Goal: Information Seeking & Learning: Learn about a topic

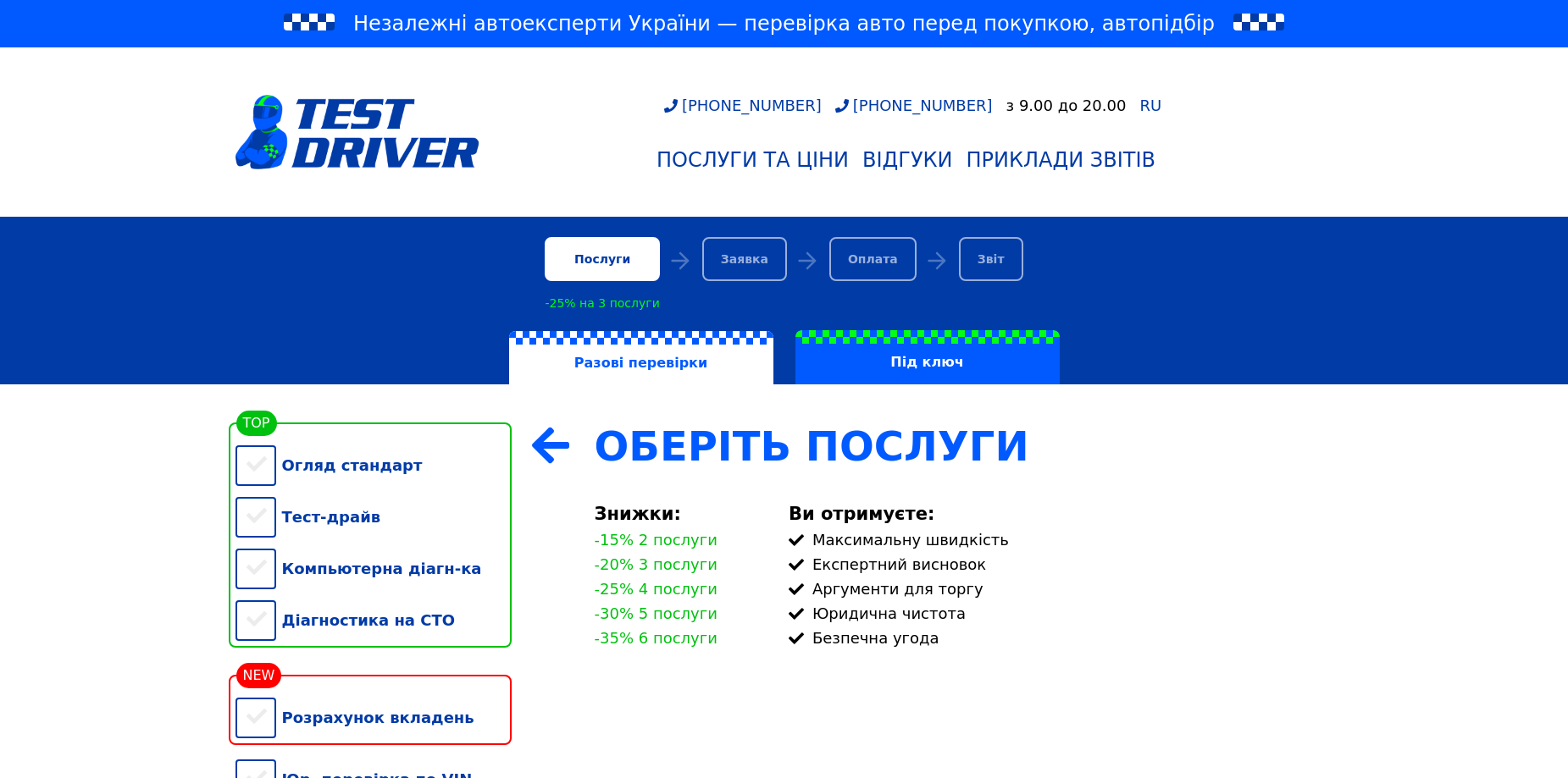
scroll to position [254, 0]
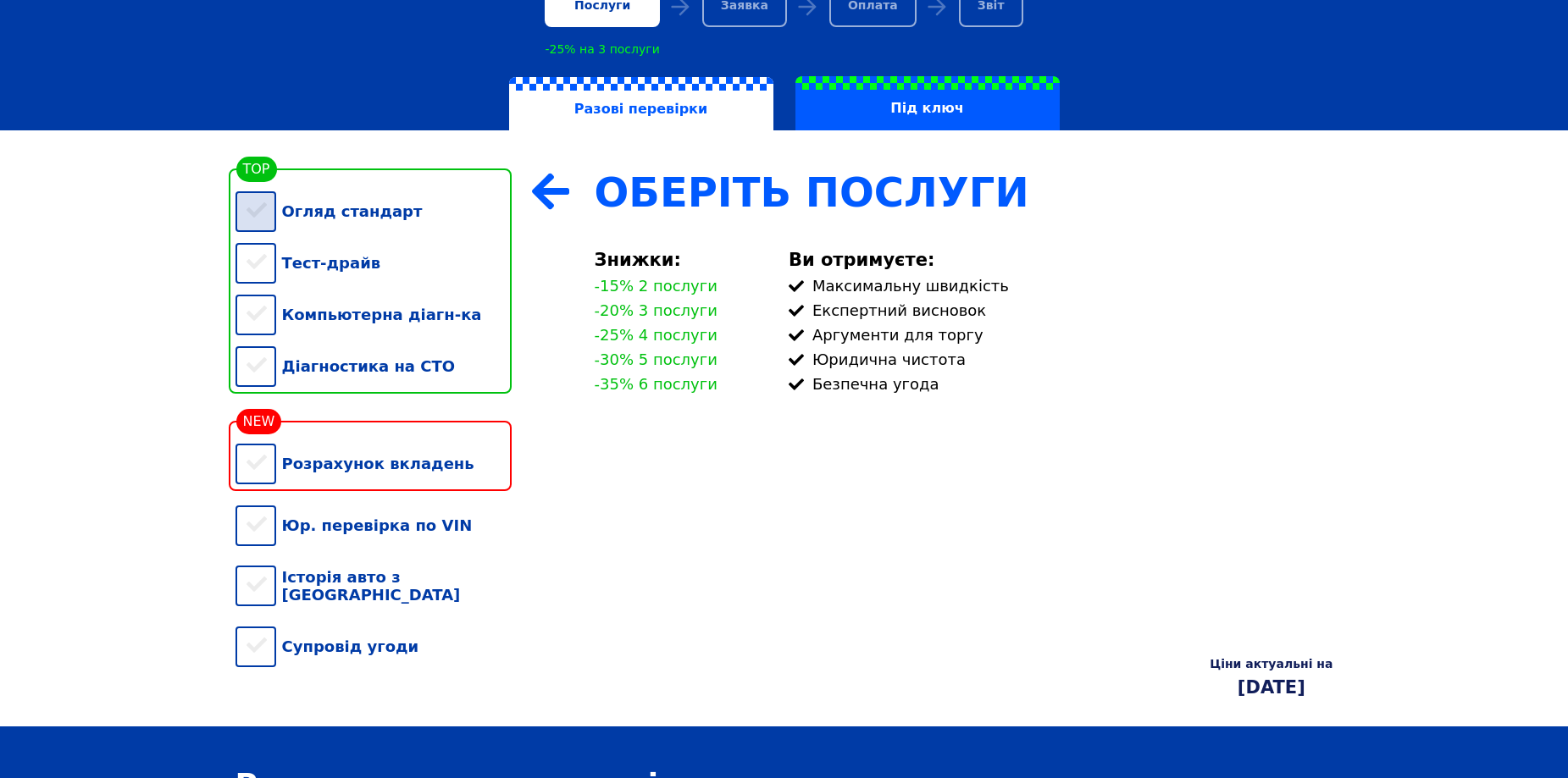
click at [264, 213] on div "Огляд стандарт" at bounding box center [373, 211] width 276 height 51
click at [254, 275] on div "Тест-драйв" at bounding box center [373, 262] width 276 height 51
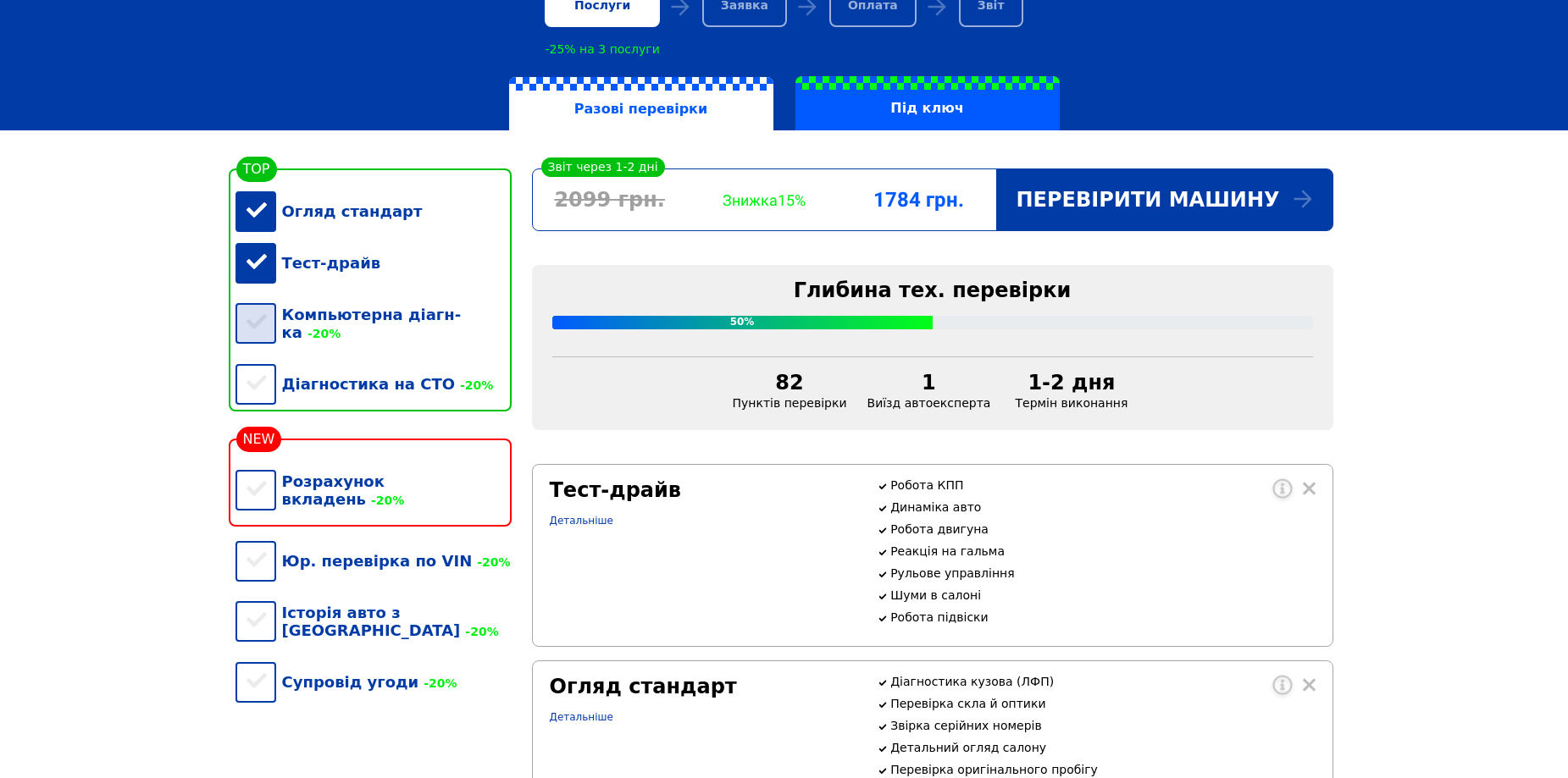
click at [255, 319] on div "Компьютерна діагн-ка -20%" at bounding box center [373, 323] width 276 height 70
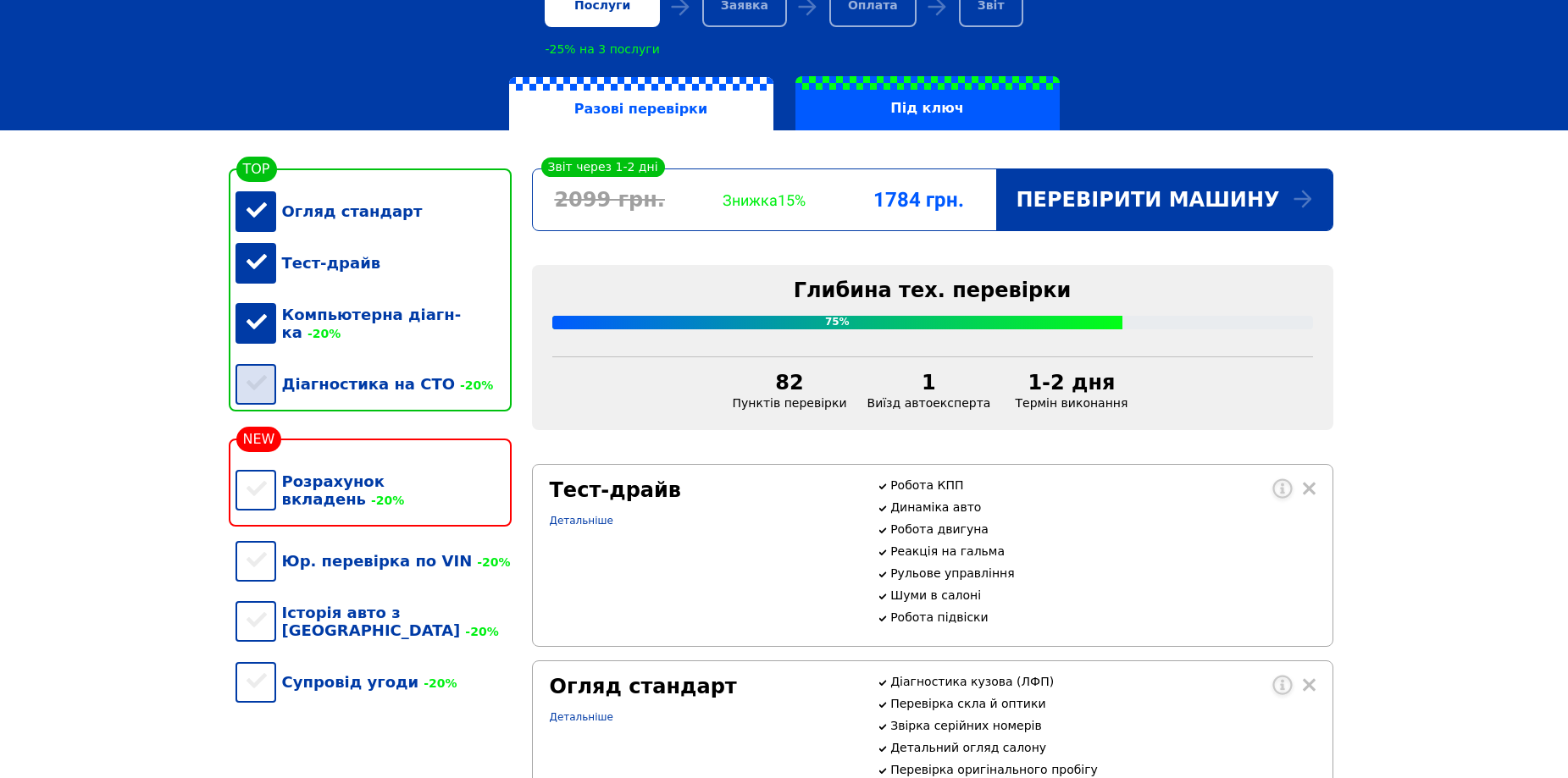
click at [255, 377] on div "Діагностика на СТО -20%" at bounding box center [373, 383] width 276 height 51
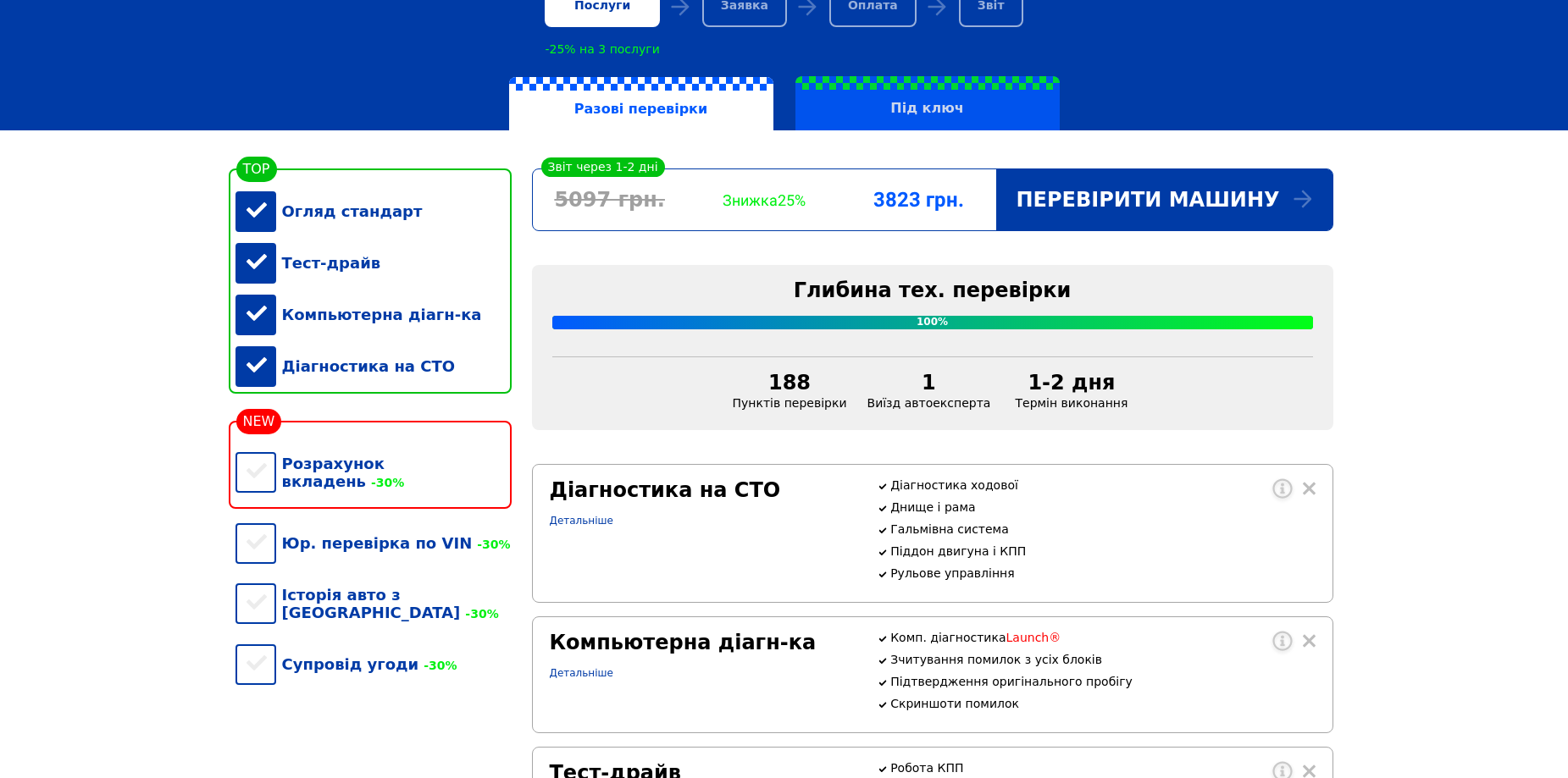
click at [917, 117] on label "Під ключ" at bounding box center [927, 103] width 264 height 54
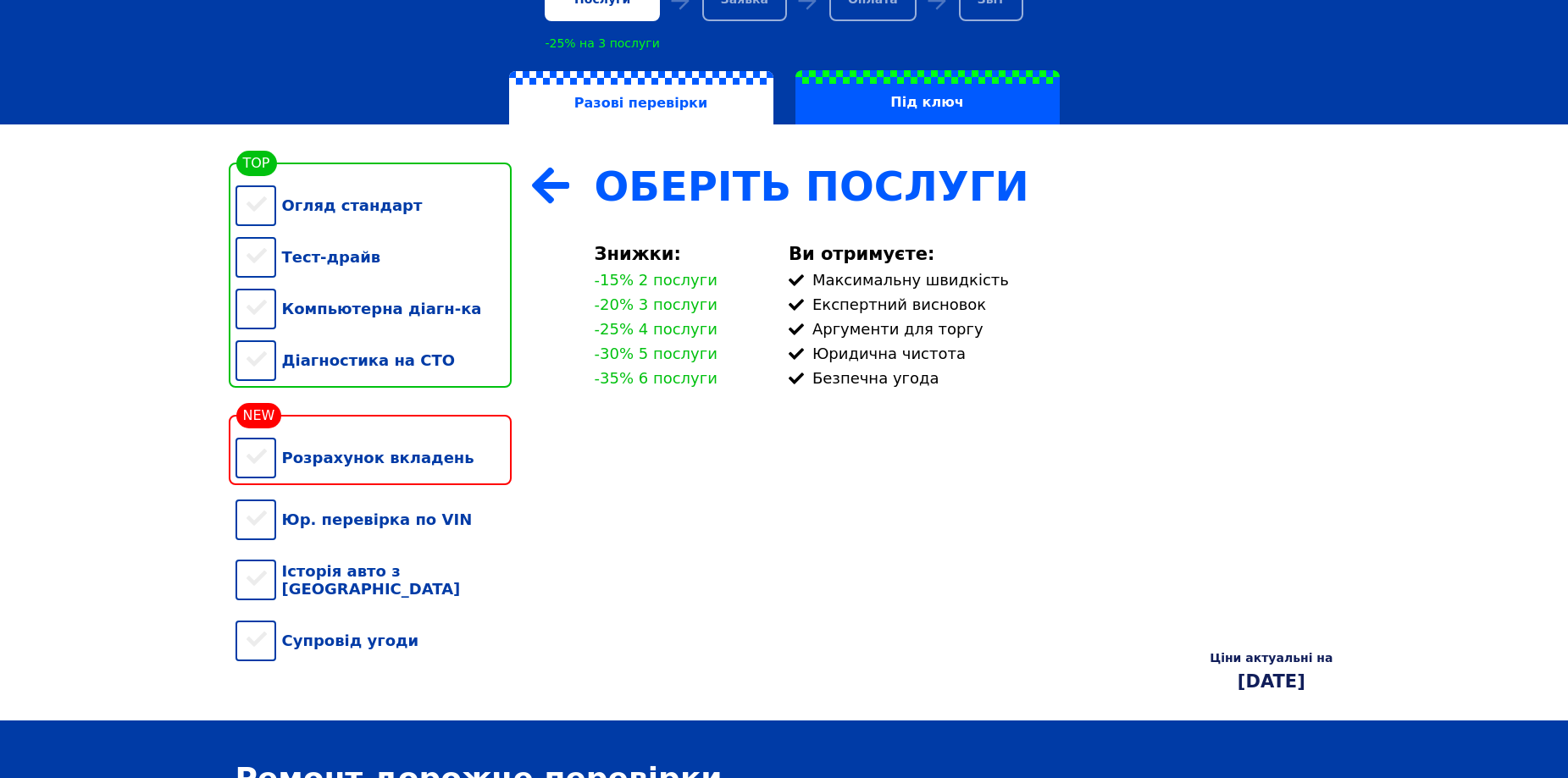
scroll to position [254, 0]
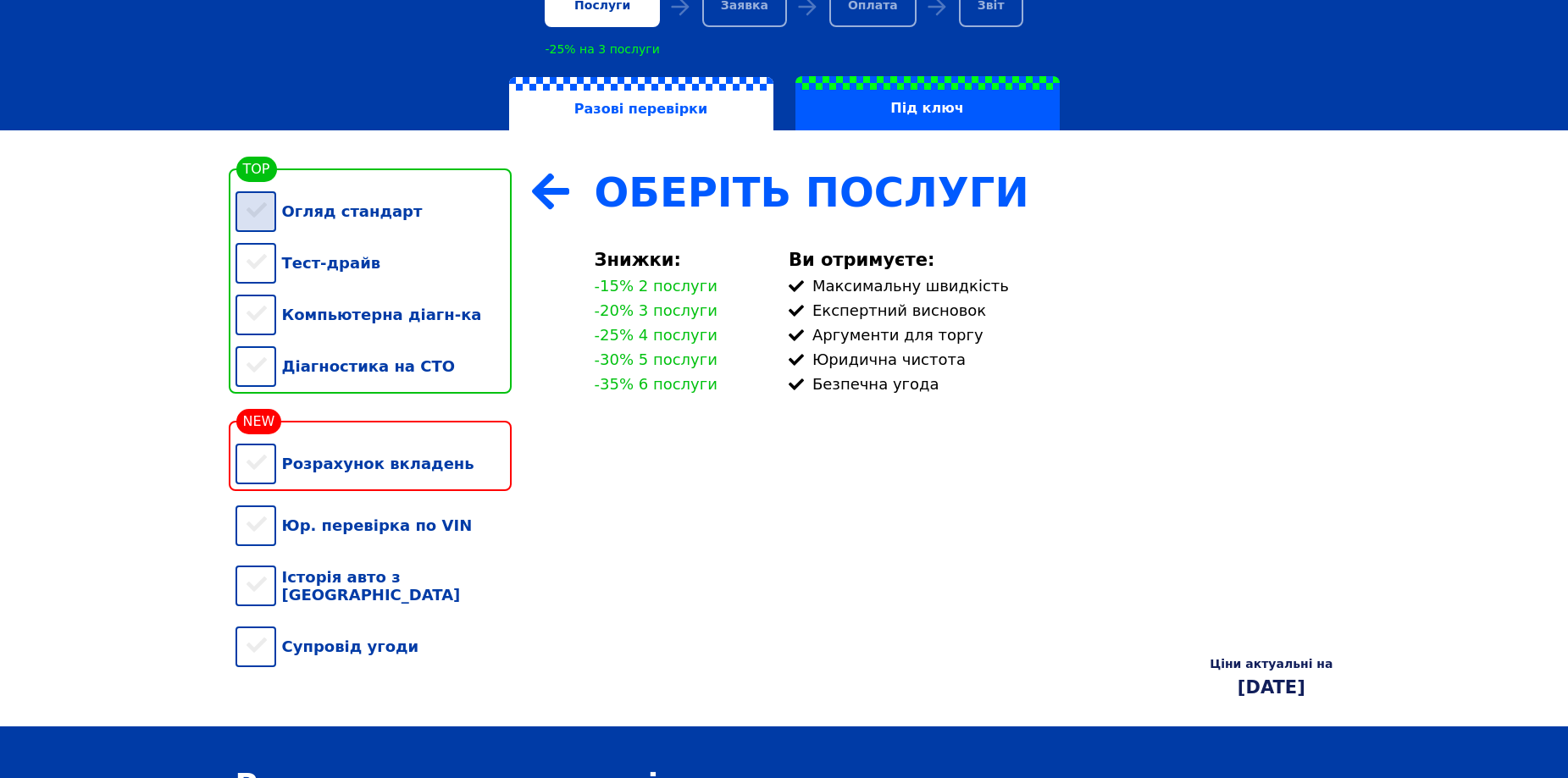
click at [257, 226] on div "Огляд стандарт" at bounding box center [373, 211] width 276 height 51
click at [252, 267] on div "Тест-драйв" at bounding box center [373, 262] width 276 height 51
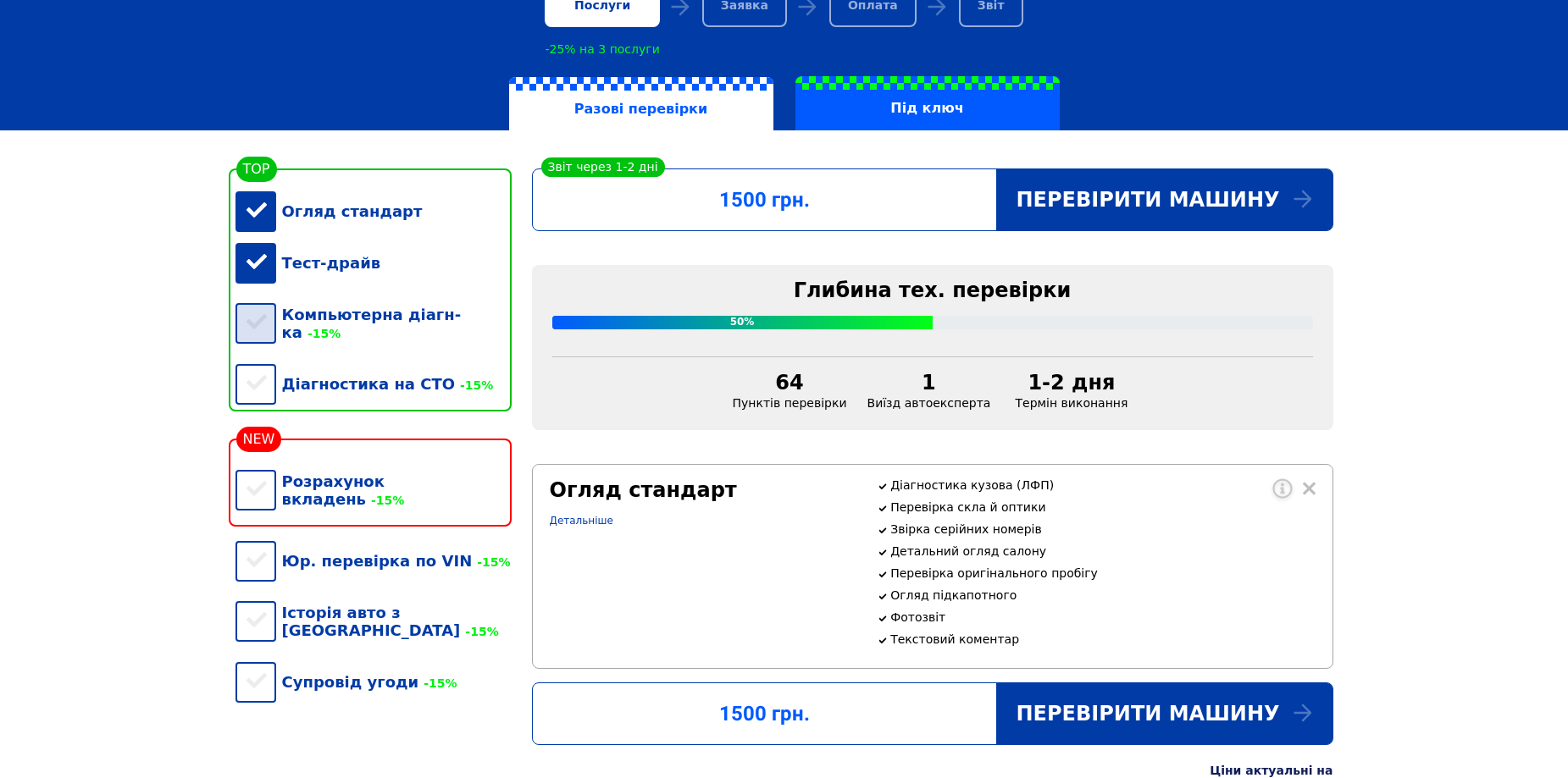
click at [254, 314] on div "Компьютерна діагн-ка -15%" at bounding box center [373, 323] width 276 height 70
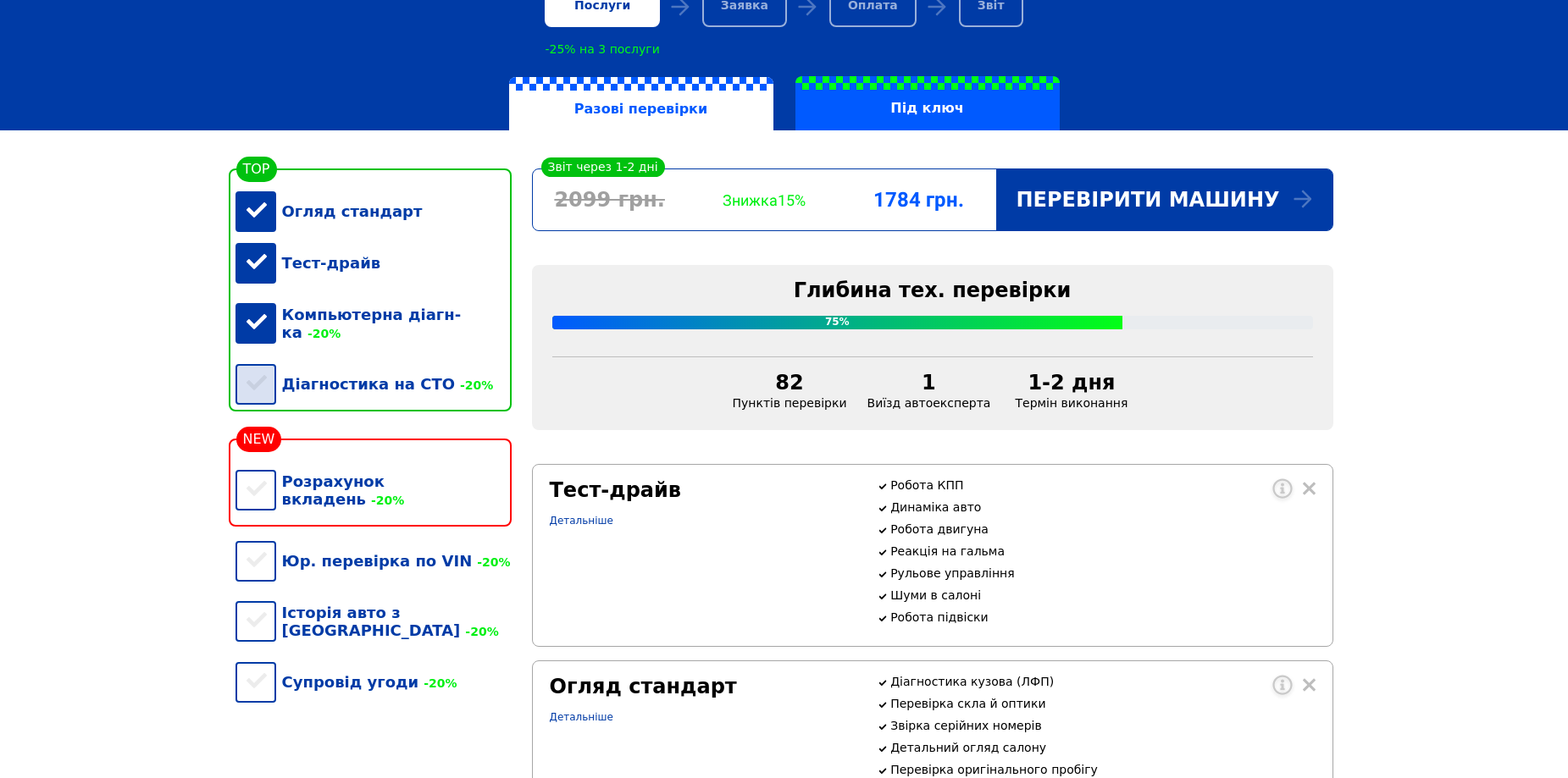
click at [259, 373] on div "Діагностика на СТО -20%" at bounding box center [373, 383] width 276 height 51
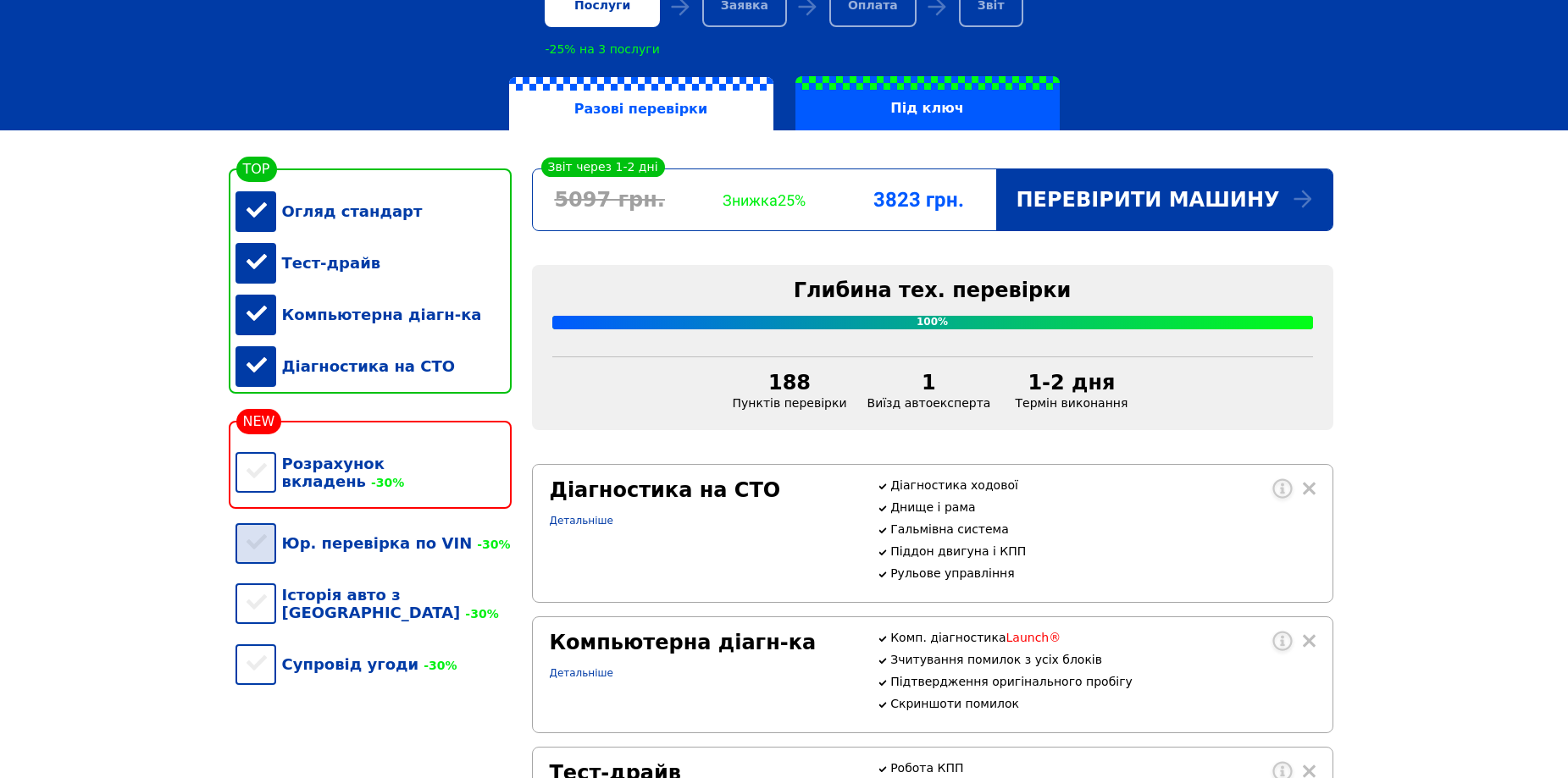
click at [263, 551] on div "Юр. перевірка по VIN -30%" at bounding box center [373, 543] width 276 height 51
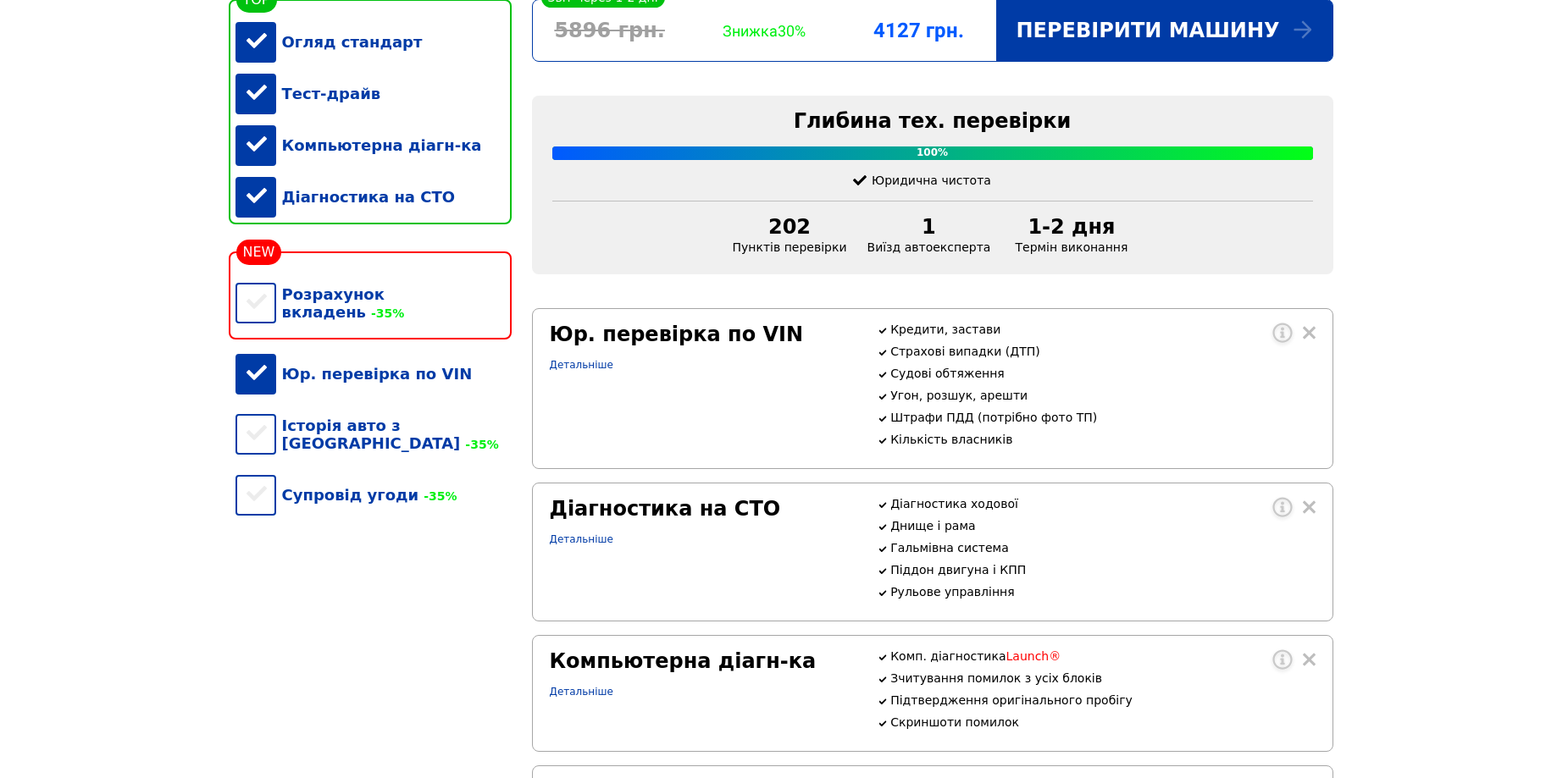
scroll to position [0, 0]
